Goal: Task Accomplishment & Management: Use online tool/utility

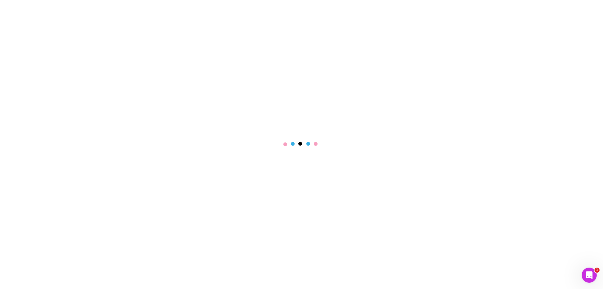
select select "****"
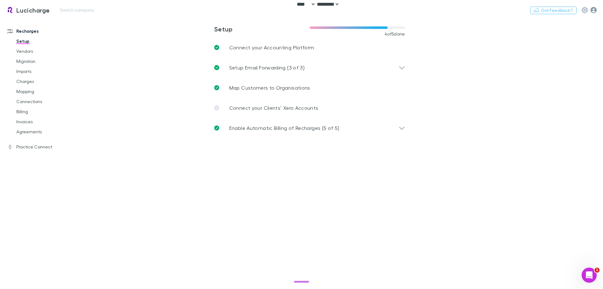
click at [594, 10] on icon "button" at bounding box center [593, 10] width 6 height 6
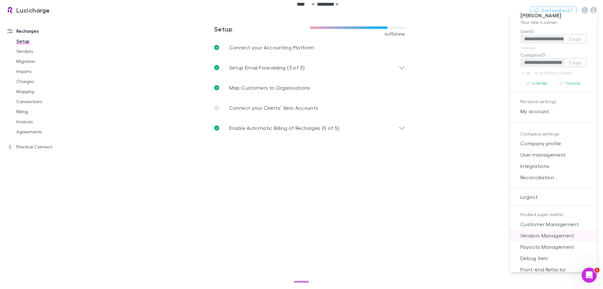
scroll to position [17, 0]
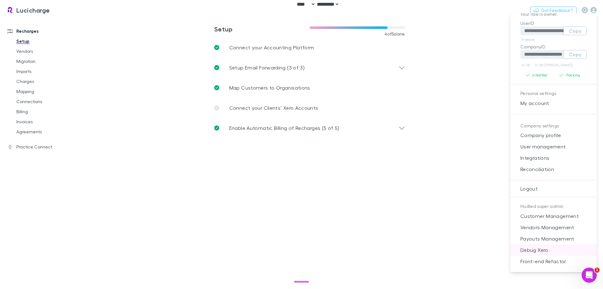
click at [546, 252] on span "Debug Xero" at bounding box center [553, 250] width 76 height 8
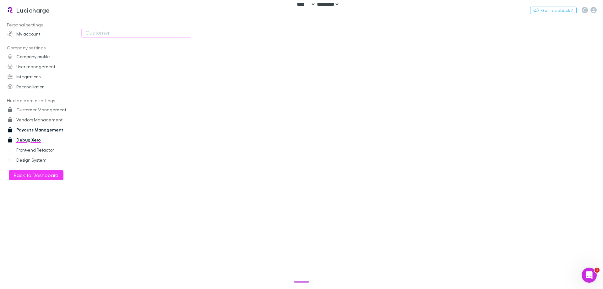
click at [37, 131] on link "Payouts Management" at bounding box center [43, 130] width 84 height 10
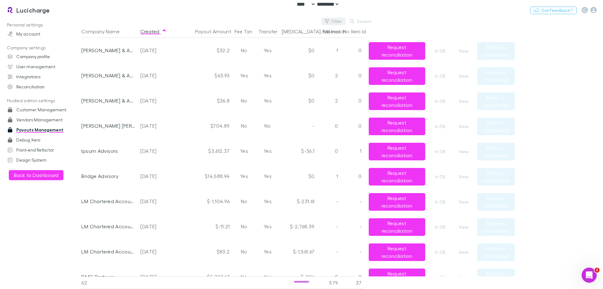
click at [341, 20] on button "Filter" at bounding box center [334, 22] width 24 height 8
type input "***"
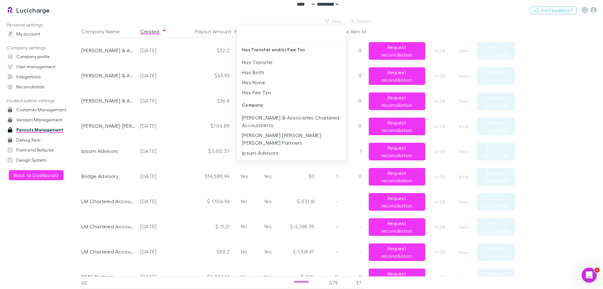
click at [399, 19] on div at bounding box center [301, 144] width 603 height 289
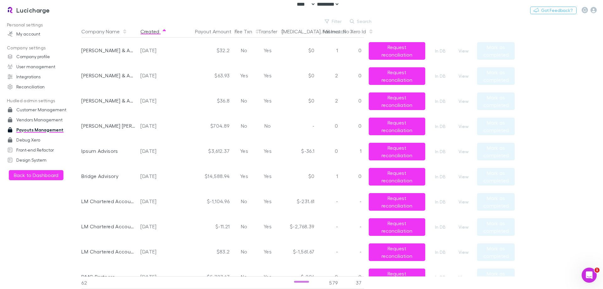
click at [150, 31] on button "Created" at bounding box center [153, 31] width 26 height 13
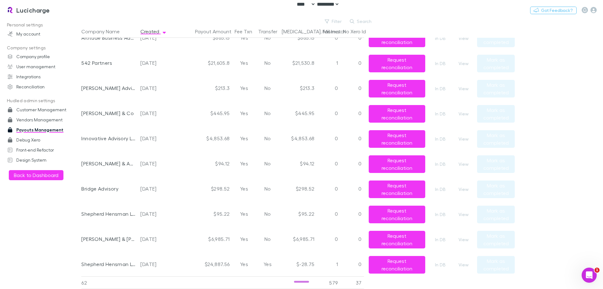
scroll to position [220, 0]
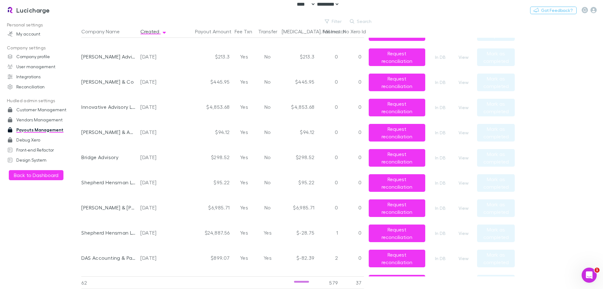
click at [159, 204] on div "[DATE]" at bounding box center [156, 207] width 33 height 25
click at [154, 186] on div "[DATE]" at bounding box center [156, 182] width 33 height 25
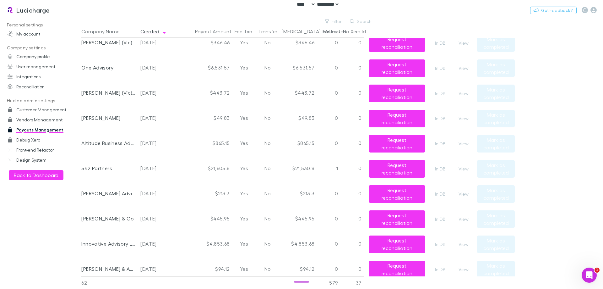
scroll to position [94, 0]
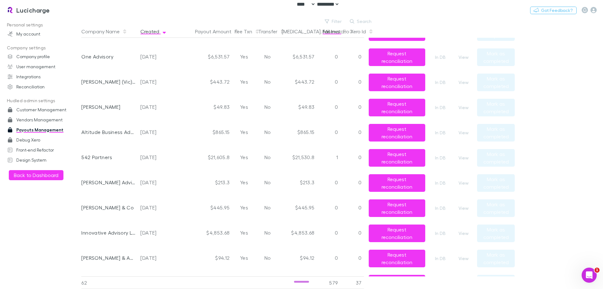
click at [330, 26] on button "Fail Invs" at bounding box center [334, 31] width 25 height 13
click at [93, 31] on button "Company Name" at bounding box center [104, 31] width 46 height 13
click at [145, 30] on button "Created" at bounding box center [153, 31] width 26 height 13
click at [337, 18] on button "Filter" at bounding box center [334, 22] width 24 height 8
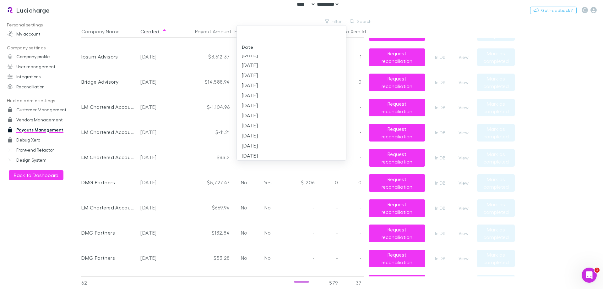
scroll to position [736, 0]
click at [277, 160] on li "[DATE]" at bounding box center [291, 165] width 109 height 10
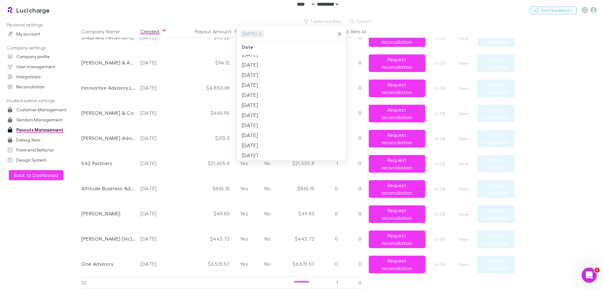
scroll to position [68, 0]
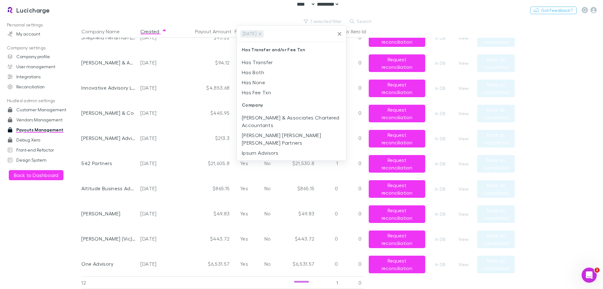
click at [170, 14] on div at bounding box center [301, 144] width 603 height 289
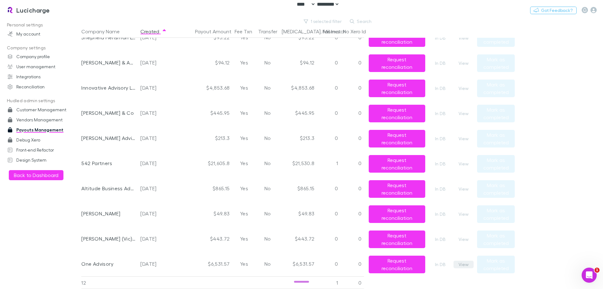
click at [464, 261] on button "View" at bounding box center [463, 264] width 20 height 8
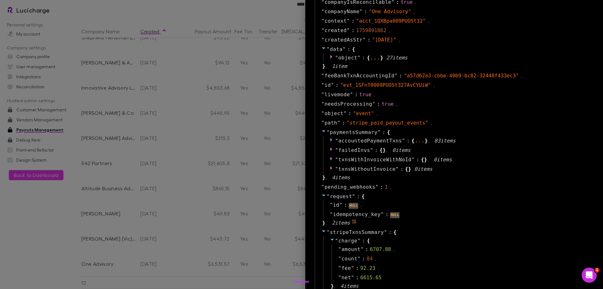
scroll to position [345, 0]
click at [258, 203] on div at bounding box center [301, 144] width 603 height 289
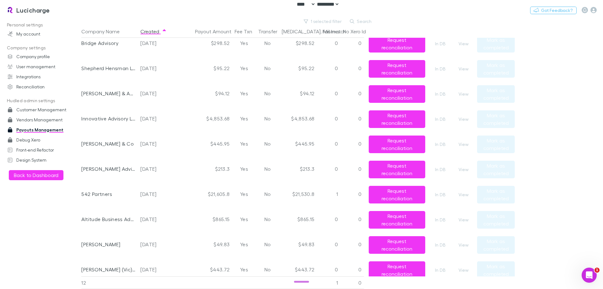
scroll to position [0, 0]
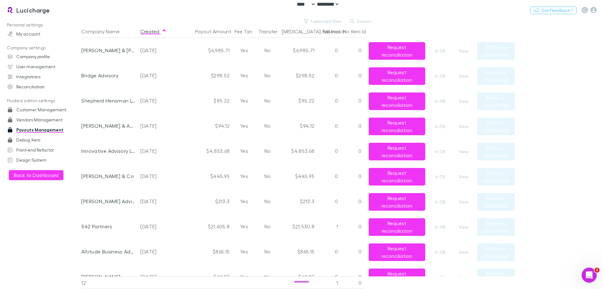
click at [77, 26] on p "Personal settings" at bounding box center [43, 25] width 84 height 8
click at [467, 225] on button "View" at bounding box center [463, 227] width 20 height 8
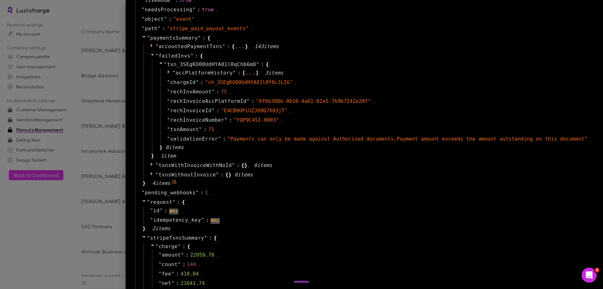
scroll to position [440, 0]
click at [236, 70] on span """ at bounding box center [234, 71] width 3 height 6
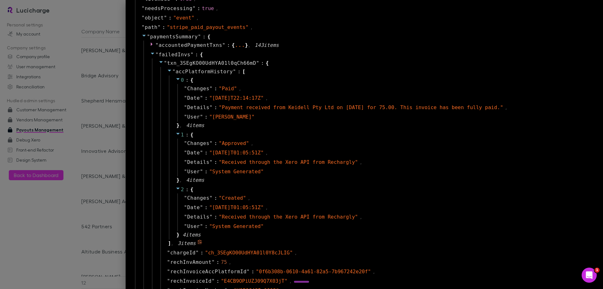
click at [236, 70] on span """ at bounding box center [234, 71] width 3 height 6
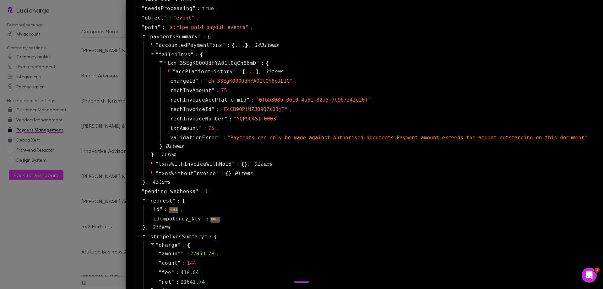
click at [87, 148] on div at bounding box center [301, 144] width 603 height 289
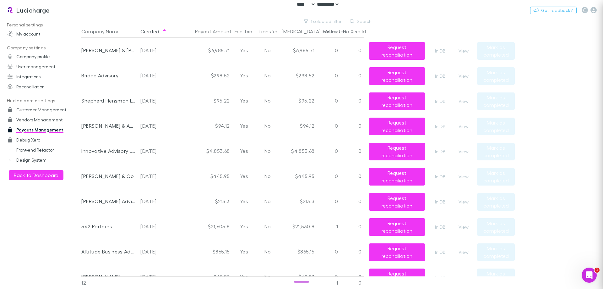
scroll to position [0, 0]
click at [462, 48] on button "View" at bounding box center [463, 51] width 20 height 8
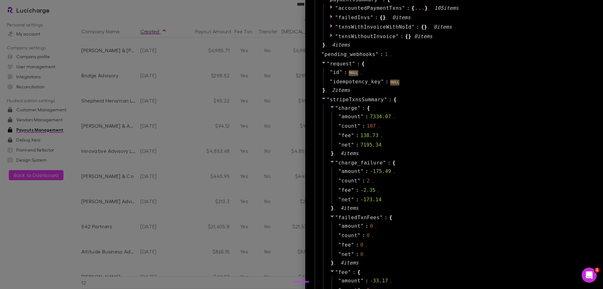
scroll to position [552, 0]
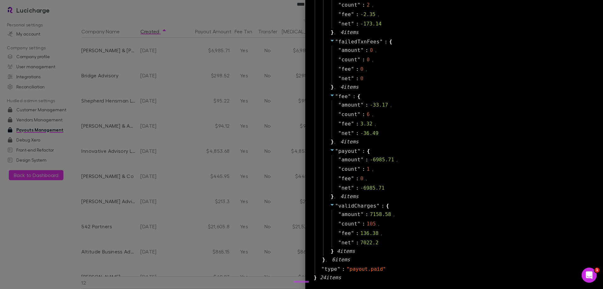
click at [208, 165] on div at bounding box center [301, 144] width 603 height 289
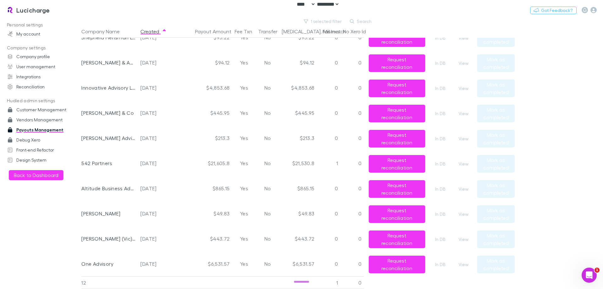
scroll to position [68, 0]
click at [462, 185] on button "View" at bounding box center [463, 189] width 20 height 8
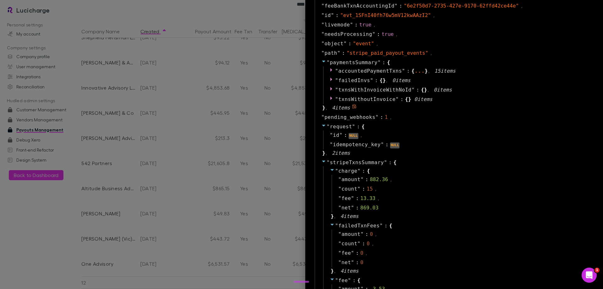
scroll to position [471, 0]
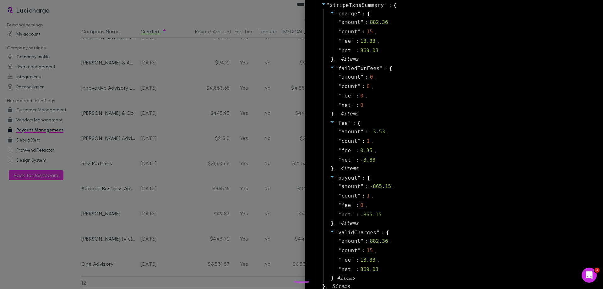
click at [87, 195] on div at bounding box center [301, 144] width 603 height 289
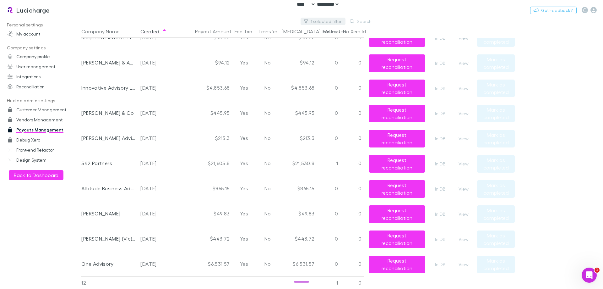
click at [335, 23] on button "1 selected filter" at bounding box center [322, 22] width 45 height 8
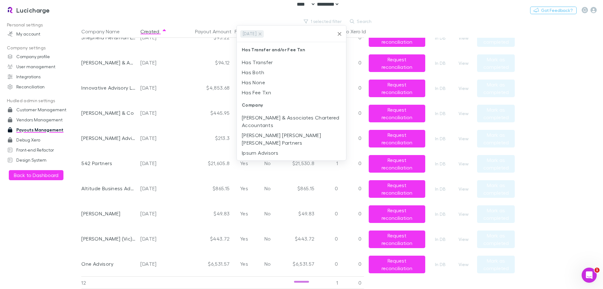
click at [340, 34] on icon "Clear" at bounding box center [339, 34] width 6 height 6
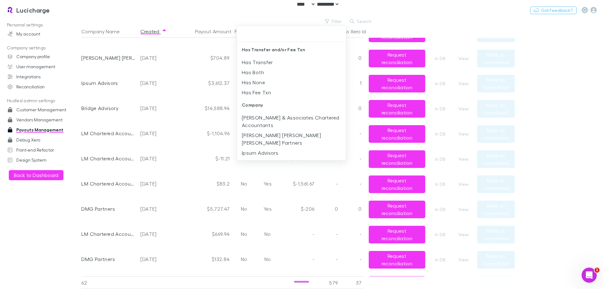
scroll to position [1223, 0]
click at [365, 23] on div at bounding box center [301, 144] width 603 height 289
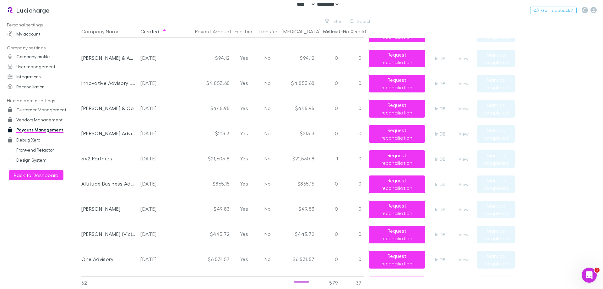
click at [360, 22] on button "Search" at bounding box center [361, 22] width 29 height 8
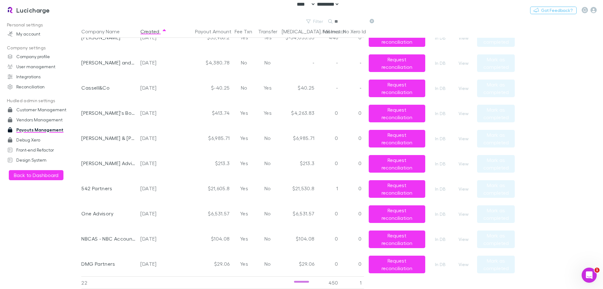
scroll to position [0, 0]
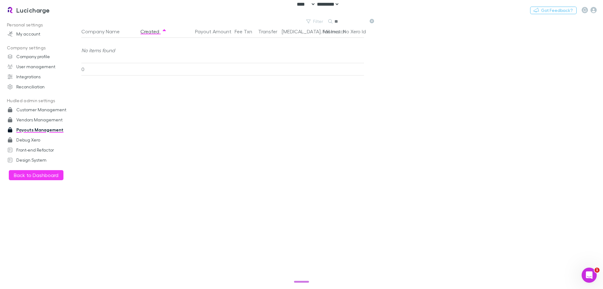
type input "*"
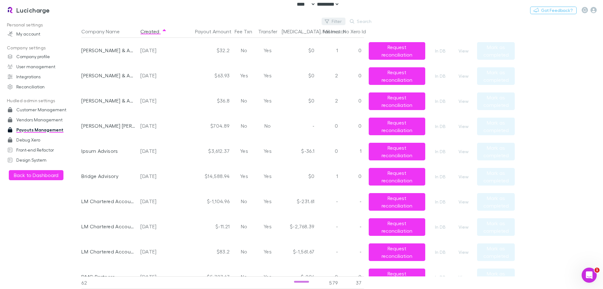
click at [308, 20] on div "Filter Search" at bounding box center [228, 22] width 295 height 8
click at [38, 9] on h3 "Lucicharge" at bounding box center [33, 10] width 34 height 8
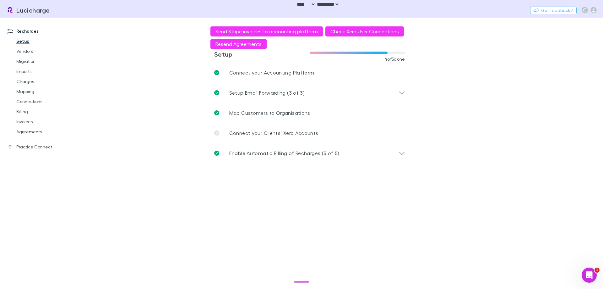
click at [166, 91] on main "**********" at bounding box center [342, 153] width 522 height 271
click at [595, 197] on main "**********" at bounding box center [342, 153] width 522 height 271
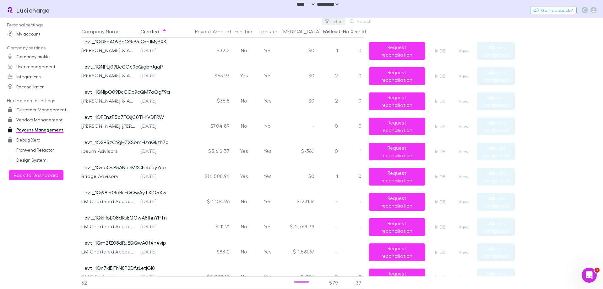
click at [331, 21] on button "Filter" at bounding box center [334, 22] width 24 height 8
type input "********"
click at [288, 86] on li "[DATE]" at bounding box center [291, 82] width 109 height 10
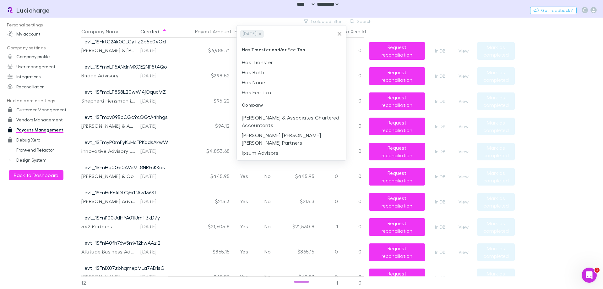
click at [177, 90] on div at bounding box center [301, 144] width 603 height 289
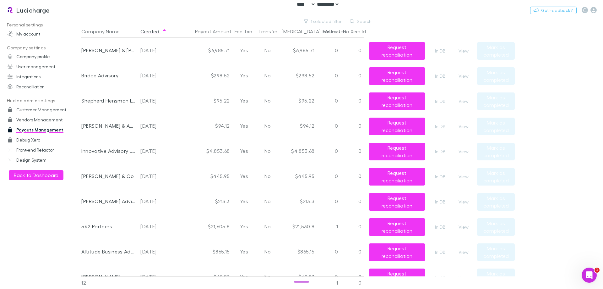
click at [188, 92] on div "$95.22" at bounding box center [204, 100] width 57 height 25
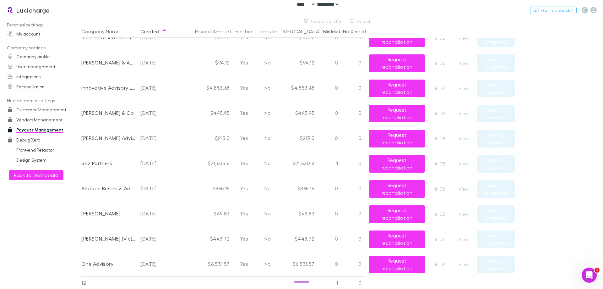
scroll to position [68, 0]
click at [24, 216] on div "Personal settings My account Company settings Company profile User management I…" at bounding box center [43, 151] width 86 height 263
